Goal: Task Accomplishment & Management: Use online tool/utility

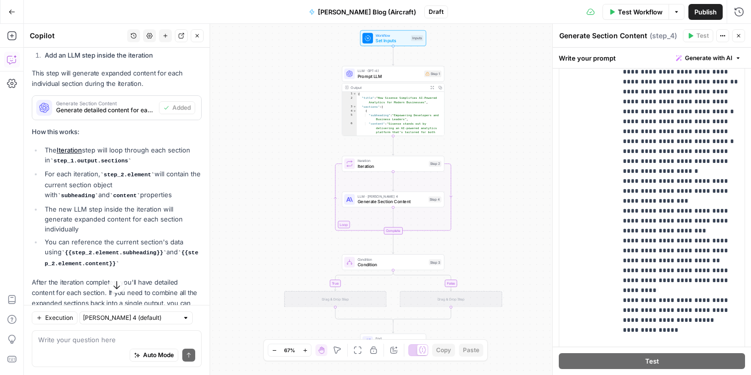
scroll to position [335, 0]
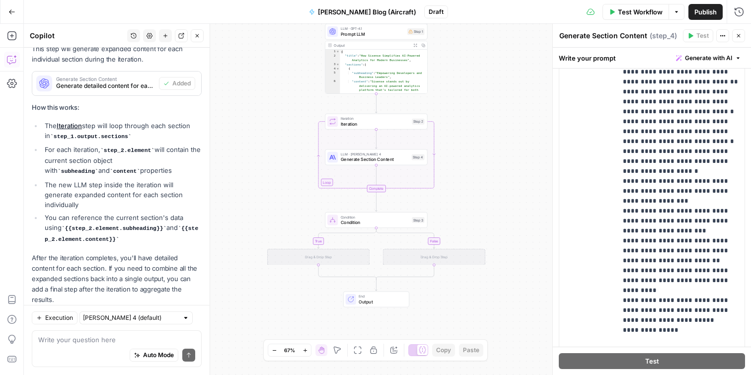
drag, startPoint x: 315, startPoint y: 225, endPoint x: 298, endPoint y: 183, distance: 45.5
click at [298, 183] on div "true false Workflow Set Inputs Inputs LLM · GPT-4.1 Prompt LLM Step 1 Output Ex…" at bounding box center [388, 199] width 728 height 351
click at [320, 257] on div "Drag & Drop Step" at bounding box center [318, 257] width 102 height 16
click at [328, 251] on div "Drag & Drop Step" at bounding box center [318, 257] width 102 height 16
click at [326, 254] on div "Drag & Drop Step" at bounding box center [318, 257] width 102 height 16
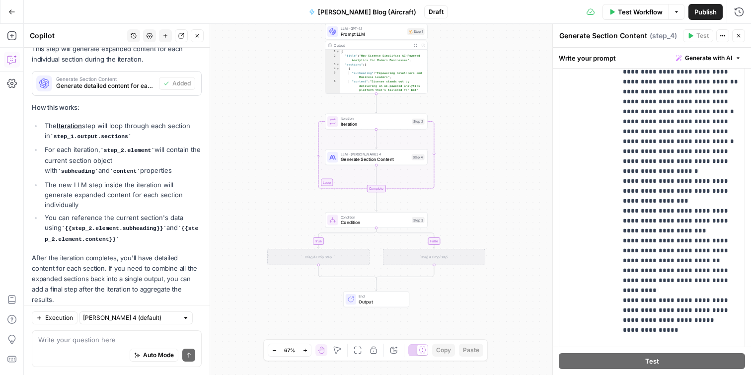
click at [326, 254] on div "Drag & Drop Step" at bounding box center [318, 257] width 102 height 16
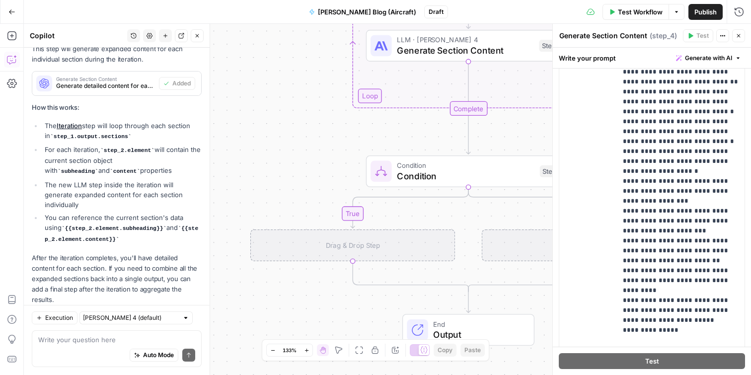
drag, startPoint x: 276, startPoint y: 230, endPoint x: 317, endPoint y: 216, distance: 43.2
click at [317, 216] on div "true false Workflow Set Inputs Inputs LLM · GPT-4.1 Prompt LLM Step 1 Output Ex…" at bounding box center [388, 199] width 728 height 351
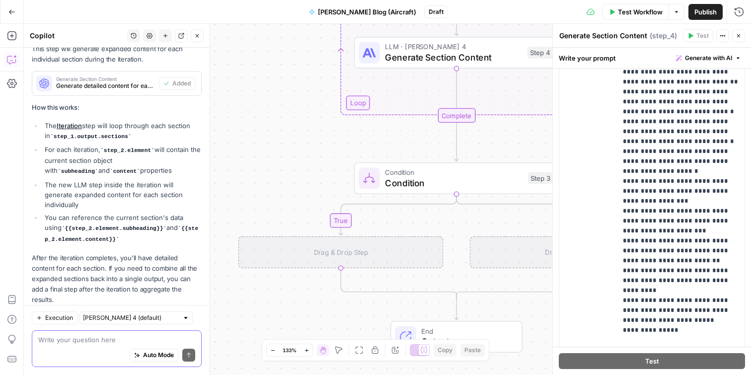
click at [86, 342] on textarea at bounding box center [116, 340] width 157 height 10
paste textarea "to vary section types"
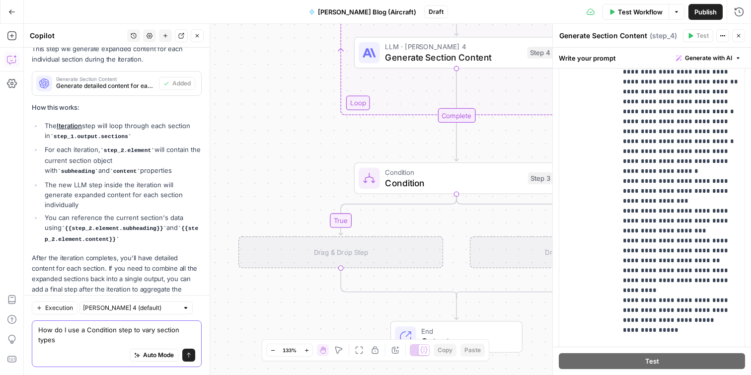
scroll to position [345, 0]
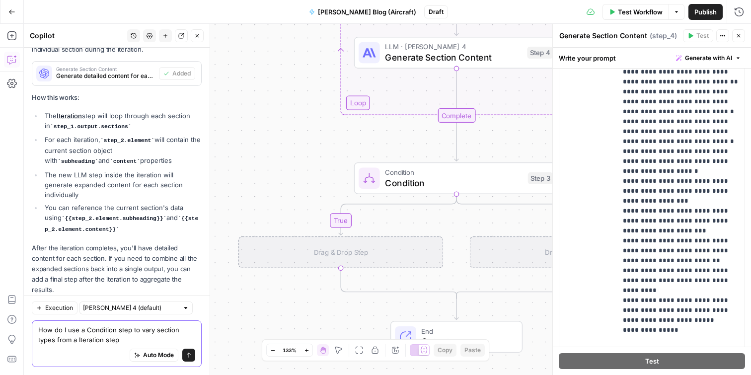
type textarea "How do I use a Condition step to vary section types from a Iteration step?"
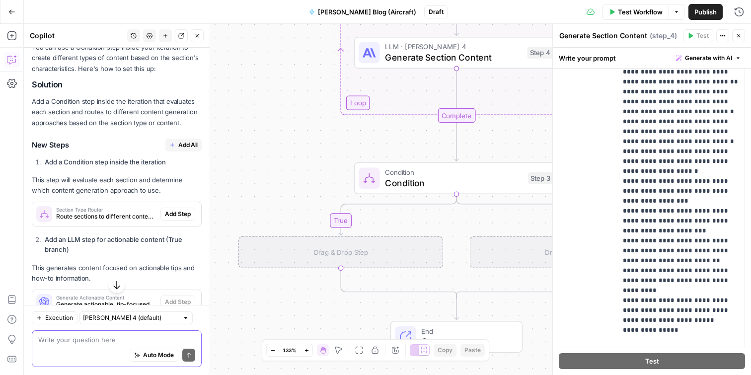
scroll to position [643, 0]
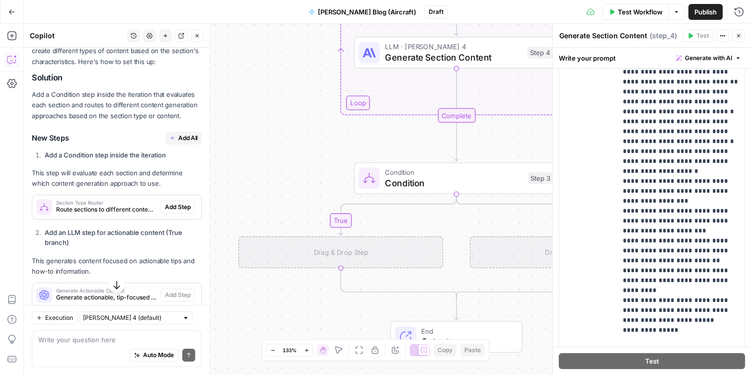
click at [179, 134] on span "Add All" at bounding box center [187, 138] width 19 height 9
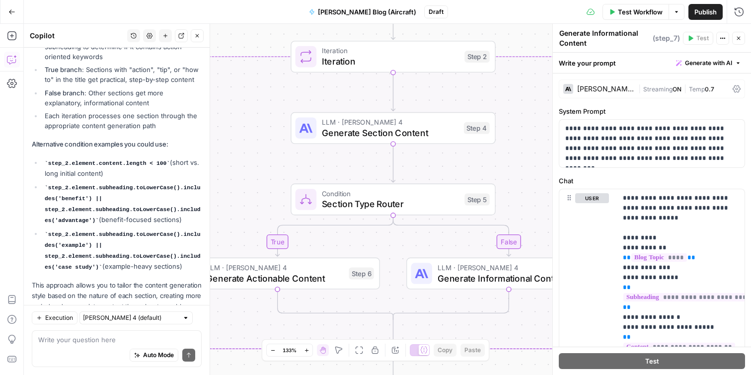
scroll to position [1058, 0]
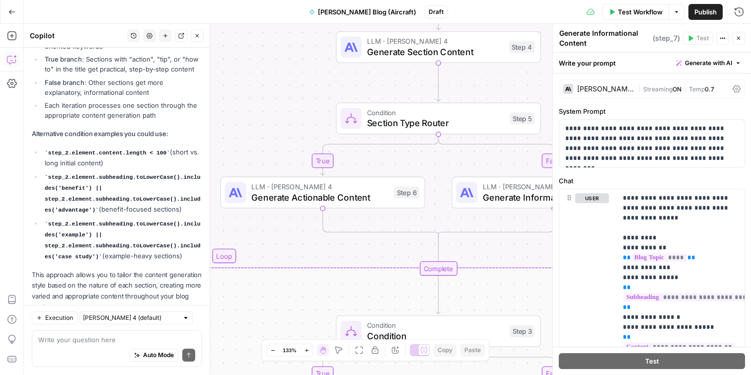
drag, startPoint x: 260, startPoint y: 173, endPoint x: 306, endPoint y: 92, distance: 92.8
click at [306, 92] on div "true false true false Workflow Set Inputs Inputs LLM · GPT-4.1 Prompt LLM Step …" at bounding box center [388, 199] width 728 height 351
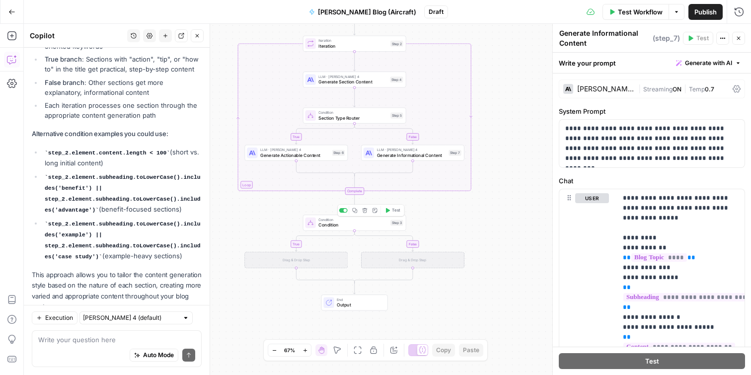
click at [366, 210] on icon "button" at bounding box center [365, 210] width 5 height 5
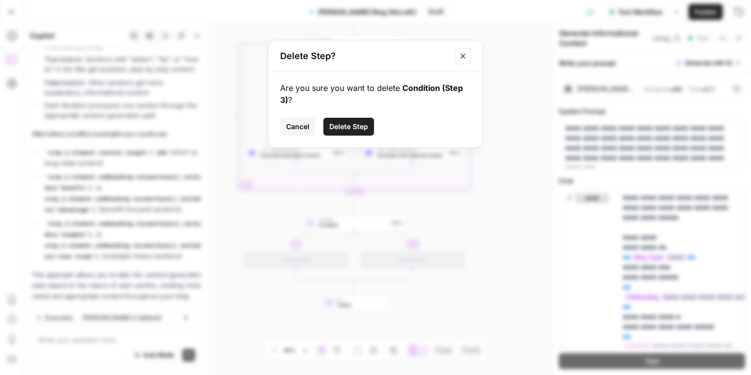
click at [356, 124] on span "Delete Step" at bounding box center [349, 127] width 39 height 10
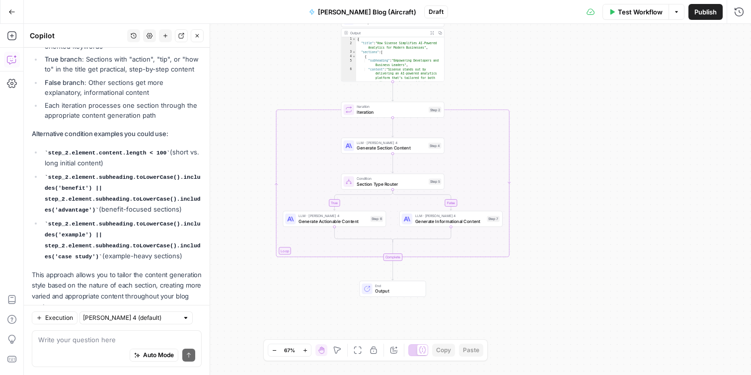
drag, startPoint x: 514, startPoint y: 163, endPoint x: 553, endPoint y: 227, distance: 75.6
click at [552, 228] on div "true false Workflow Set Inputs Inputs LLM · GPT-4.1 Prompt LLM Step 1 Output Ex…" at bounding box center [388, 199] width 728 height 351
click at [473, 219] on span "Generate Informational Content" at bounding box center [449, 221] width 69 height 6
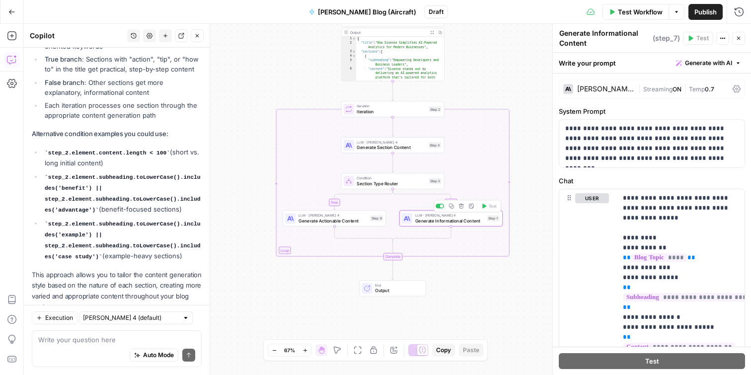
click at [462, 207] on icon "button" at bounding box center [461, 206] width 5 height 5
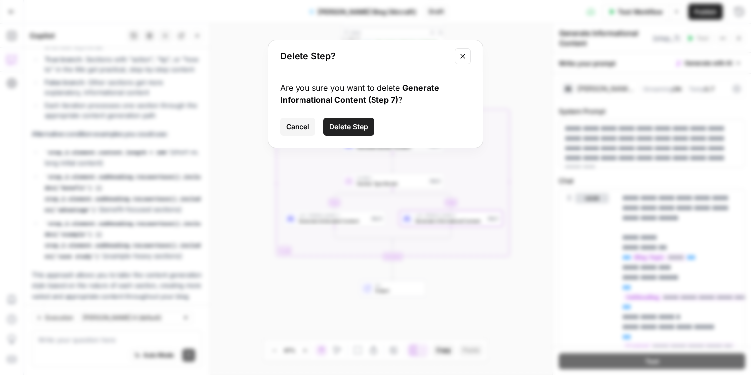
click at [333, 120] on button "Delete Step" at bounding box center [349, 127] width 51 height 18
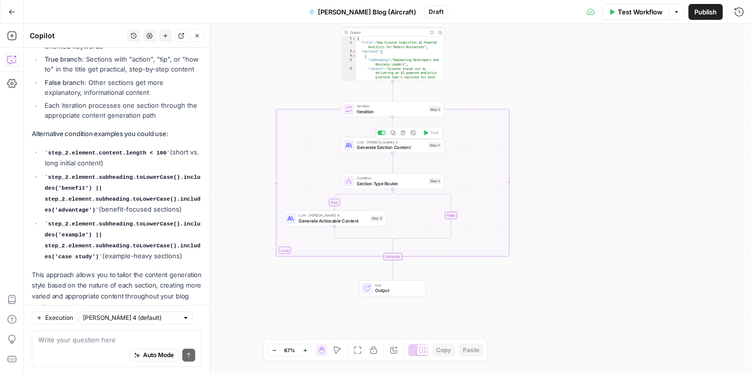
click at [399, 149] on span "Generate Section Content" at bounding box center [391, 147] width 69 height 6
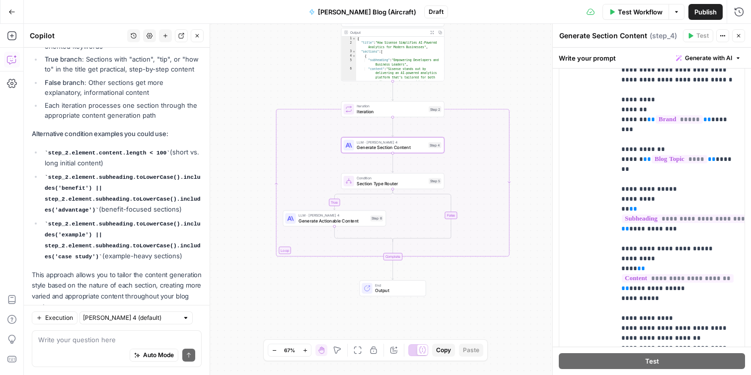
scroll to position [0, 0]
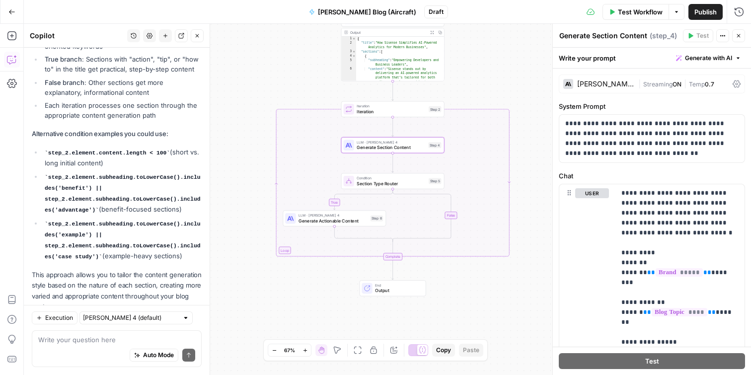
click at [707, 12] on span "Publish" at bounding box center [706, 12] width 22 height 10
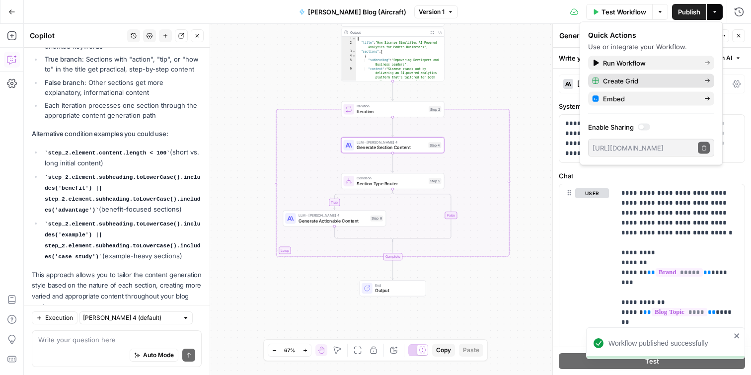
click at [644, 81] on span "Create Grid" at bounding box center [649, 81] width 93 height 10
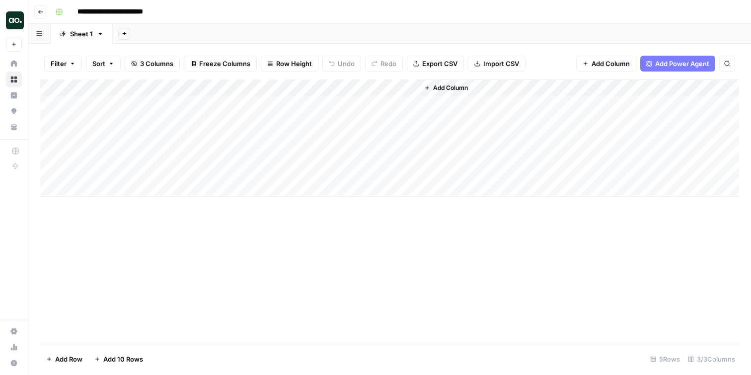
click at [153, 107] on div "Add Column" at bounding box center [389, 138] width 699 height 117
type textarea "**********"
click at [265, 108] on div "Add Column" at bounding box center [389, 138] width 699 height 117
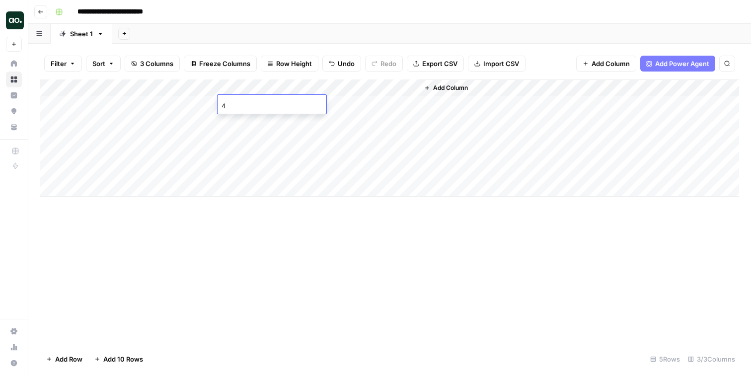
type input "4"
click at [355, 104] on div "Add Column" at bounding box center [389, 138] width 699 height 117
click at [353, 101] on div "Add Column" at bounding box center [389, 138] width 699 height 117
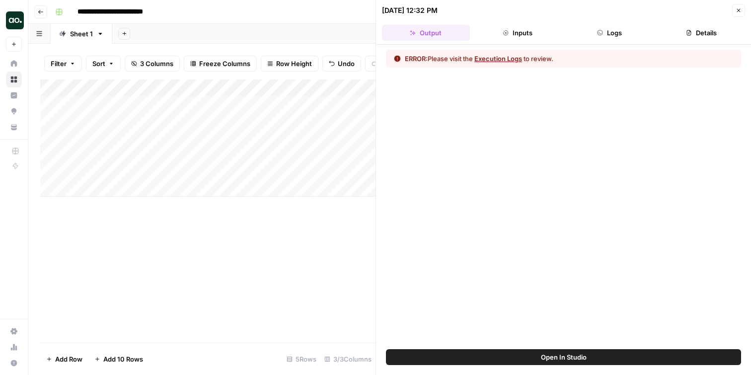
click at [490, 58] on button "Execution Logs" at bounding box center [499, 59] width 48 height 10
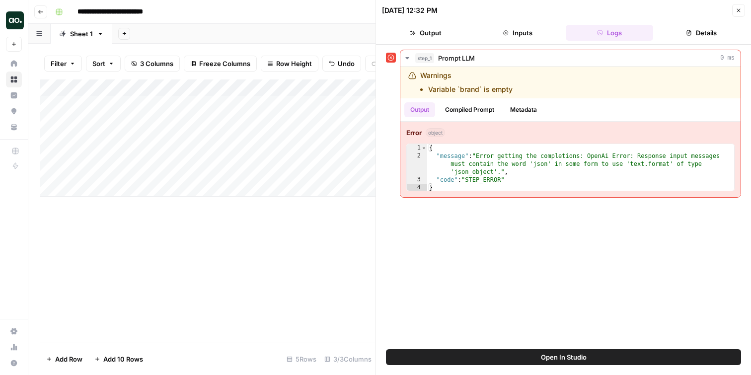
click at [737, 11] on icon "button" at bounding box center [739, 10] width 6 height 6
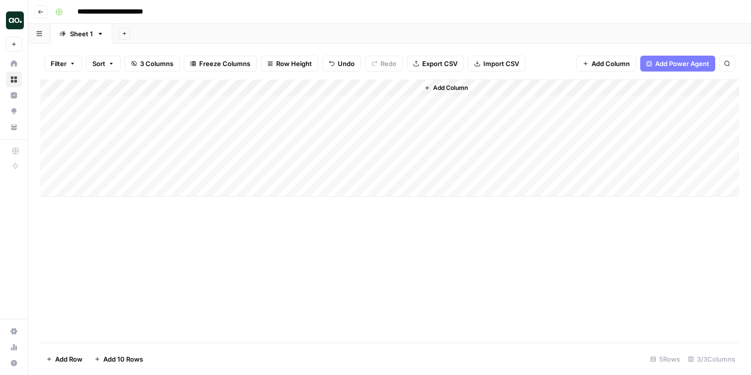
click at [36, 13] on button "Go back" at bounding box center [40, 11] width 13 height 13
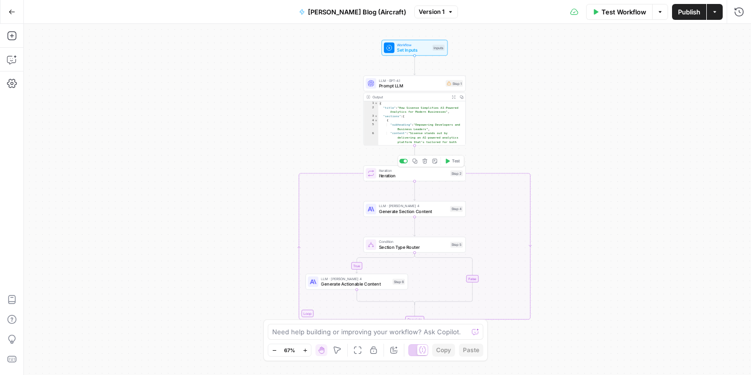
click at [426, 176] on span "Iteration" at bounding box center [413, 175] width 69 height 6
click at [735, 35] on button "Close" at bounding box center [739, 35] width 13 height 13
click at [418, 209] on span "Generate Section Content" at bounding box center [413, 211] width 69 height 6
